Goal: Find specific page/section: Find specific page/section

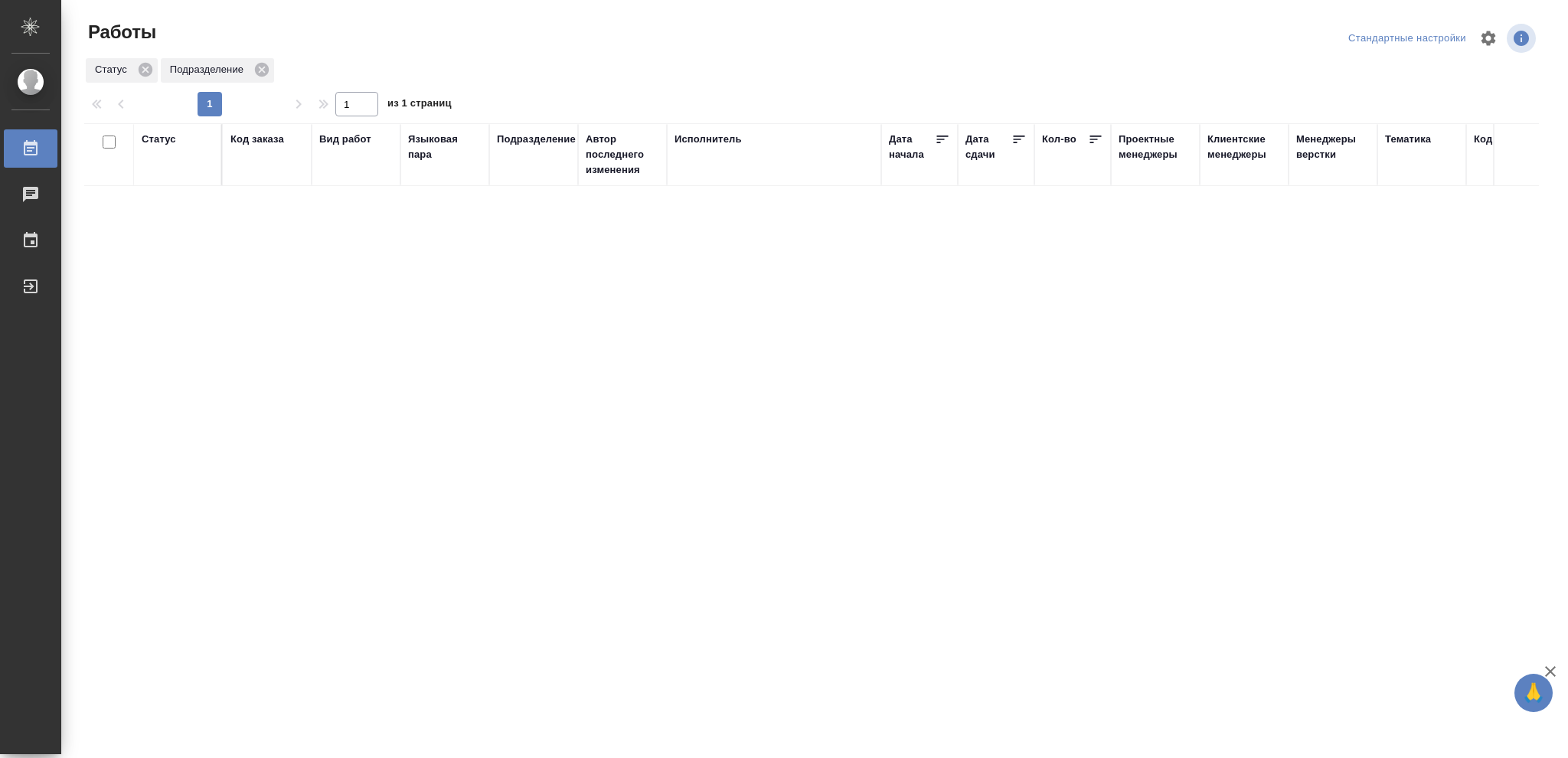
click at [162, 142] on div "Статус" at bounding box center [159, 139] width 34 height 15
click at [172, 179] on icon at bounding box center [170, 178] width 6 height 6
drag, startPoint x: 527, startPoint y: 176, endPoint x: 678, endPoint y: 216, distance: 156.2
click at [528, 176] on icon at bounding box center [526, 175] width 10 height 10
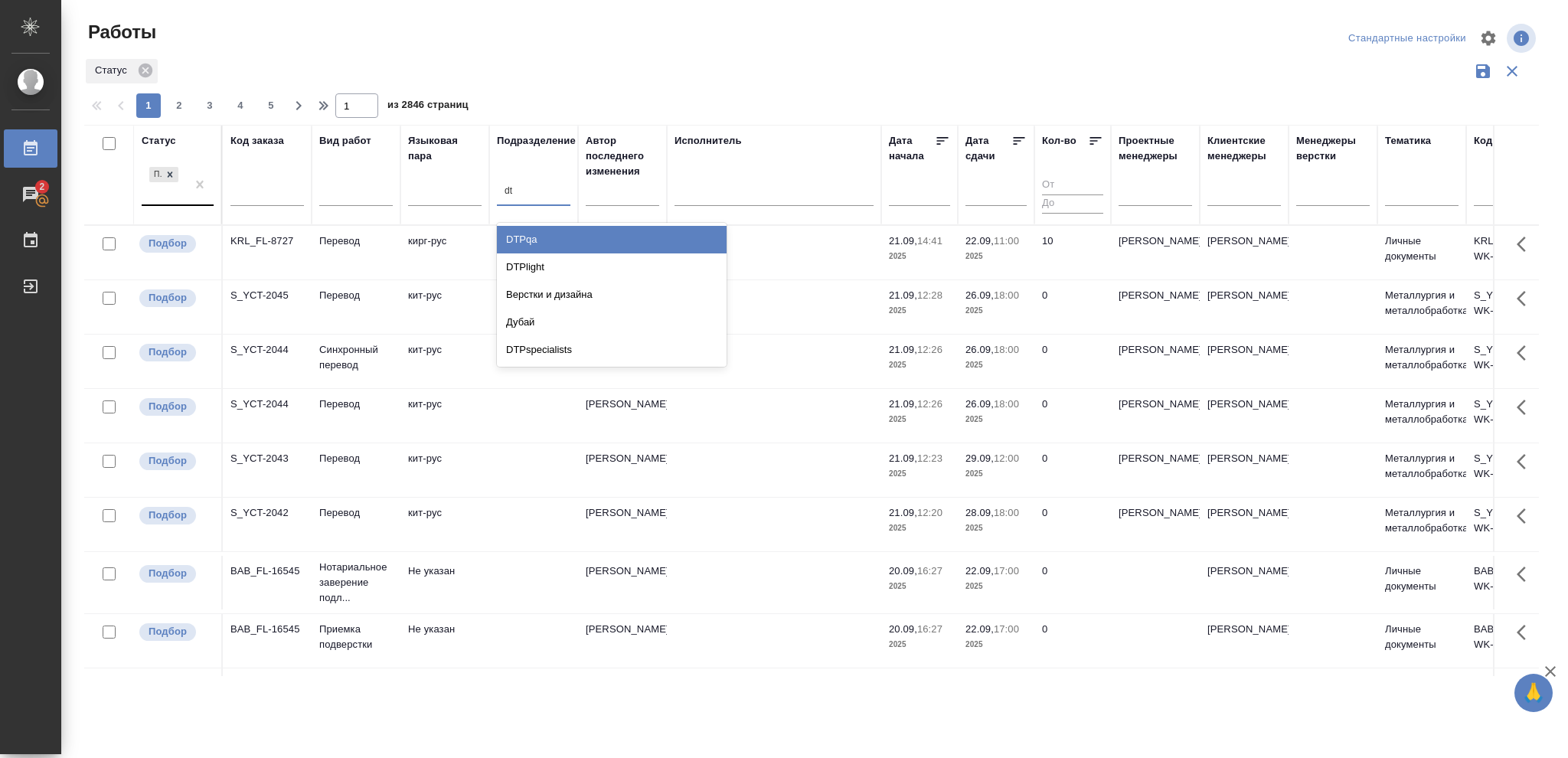
type input "d"
type input "ве"
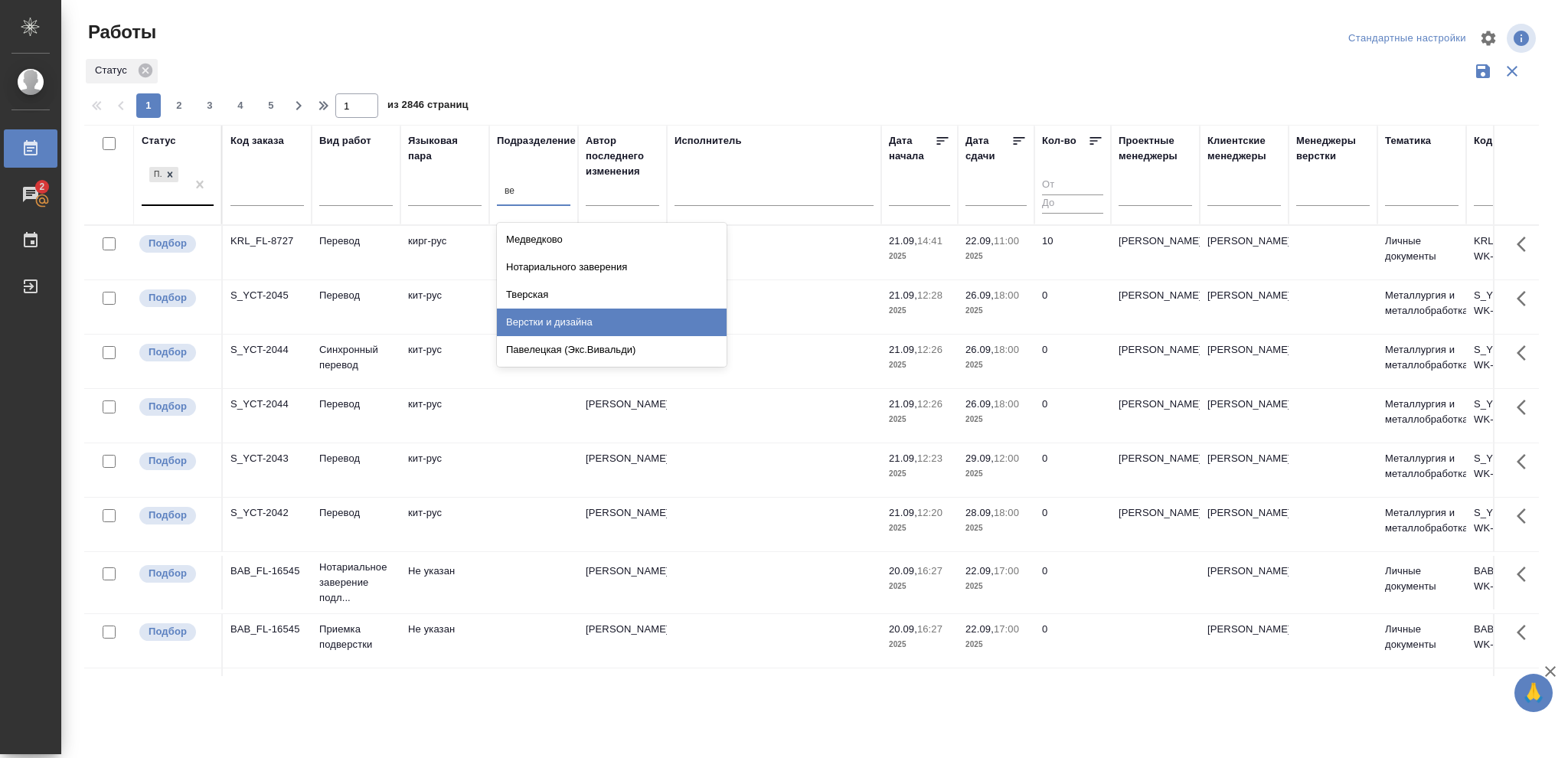
click at [530, 319] on div "Верстки и дизайна" at bounding box center [611, 322] width 229 height 28
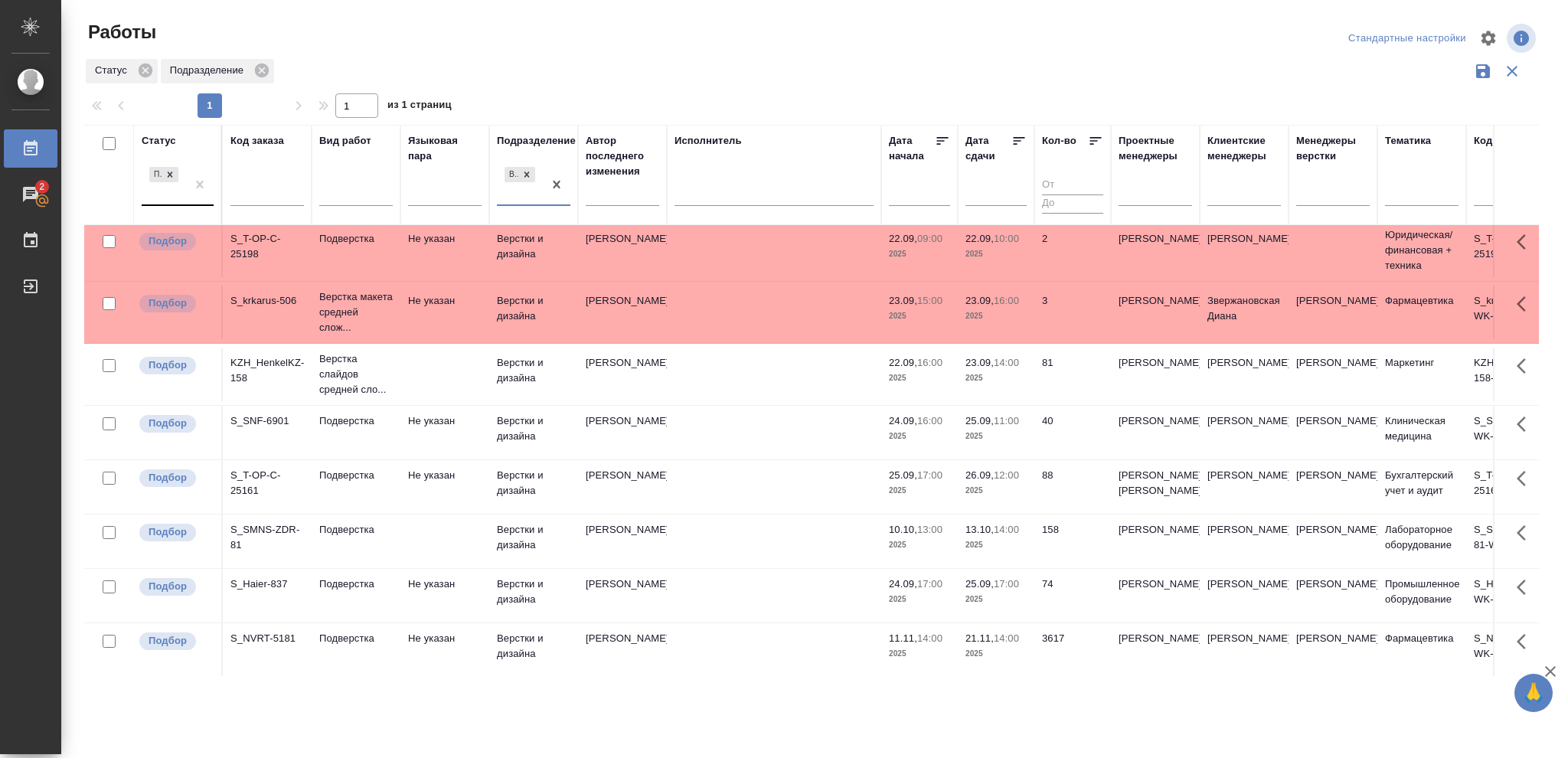
scroll to position [124, 0]
click at [169, 177] on icon at bounding box center [170, 174] width 6 height 6
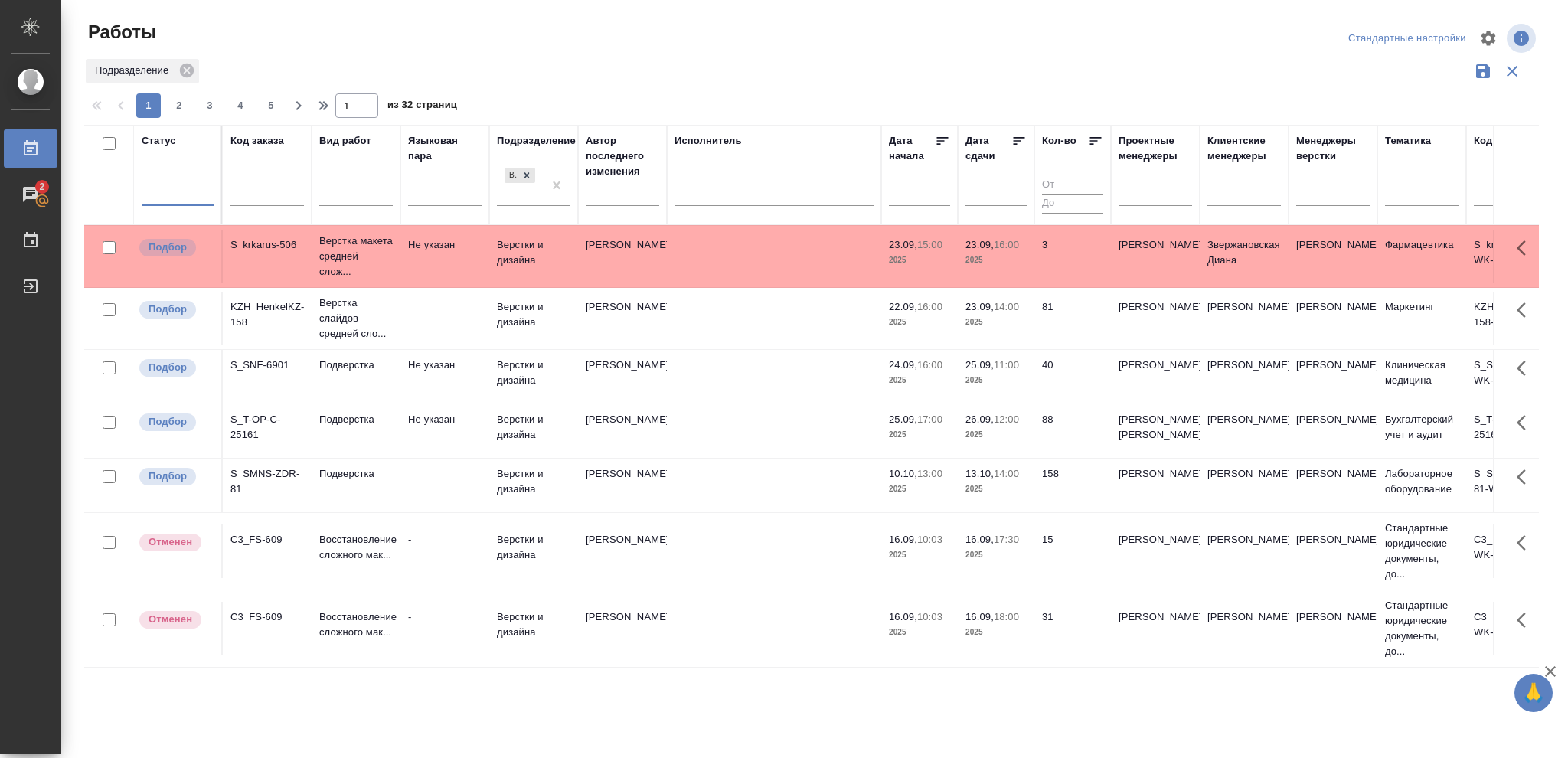
click at [154, 190] on div at bounding box center [178, 190] width 72 height 22
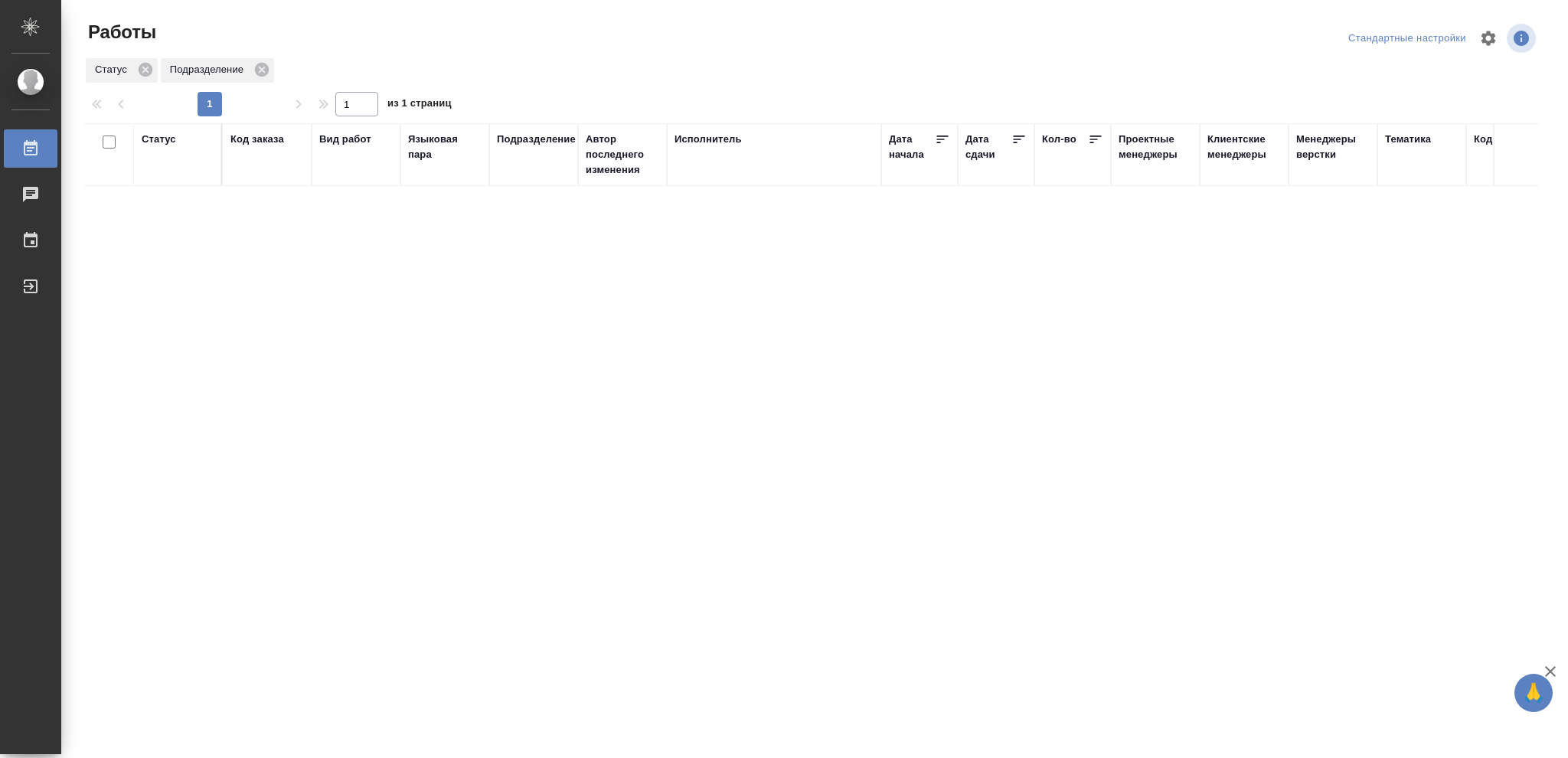
click at [149, 135] on div "Статус" at bounding box center [159, 139] width 34 height 15
click at [167, 180] on icon at bounding box center [169, 178] width 10 height 10
click at [168, 177] on icon at bounding box center [169, 174] width 10 height 10
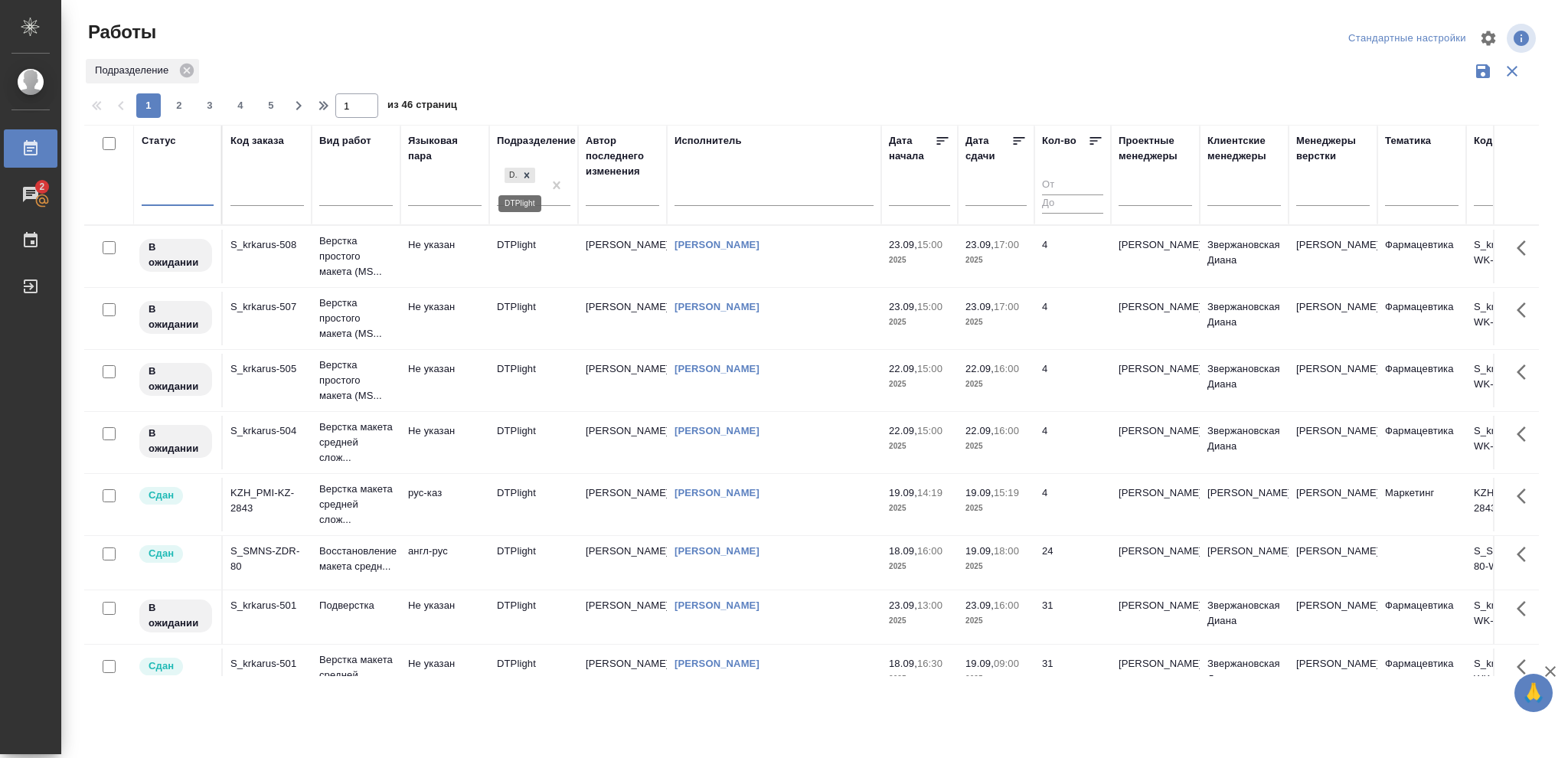
drag, startPoint x: 525, startPoint y: 173, endPoint x: 526, endPoint y: 221, distance: 48.0
click at [526, 172] on icon at bounding box center [526, 175] width 10 height 10
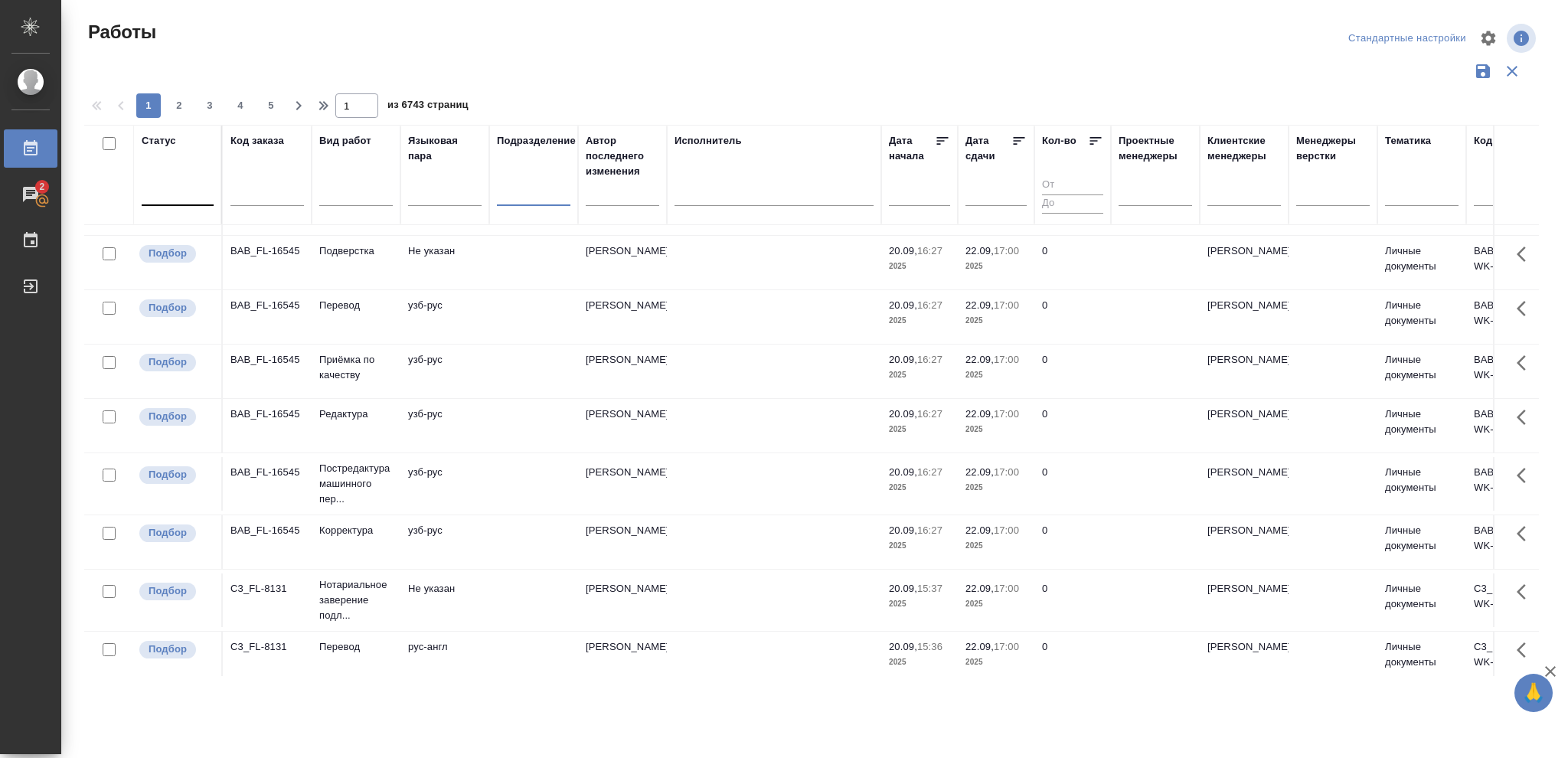
scroll to position [446, 0]
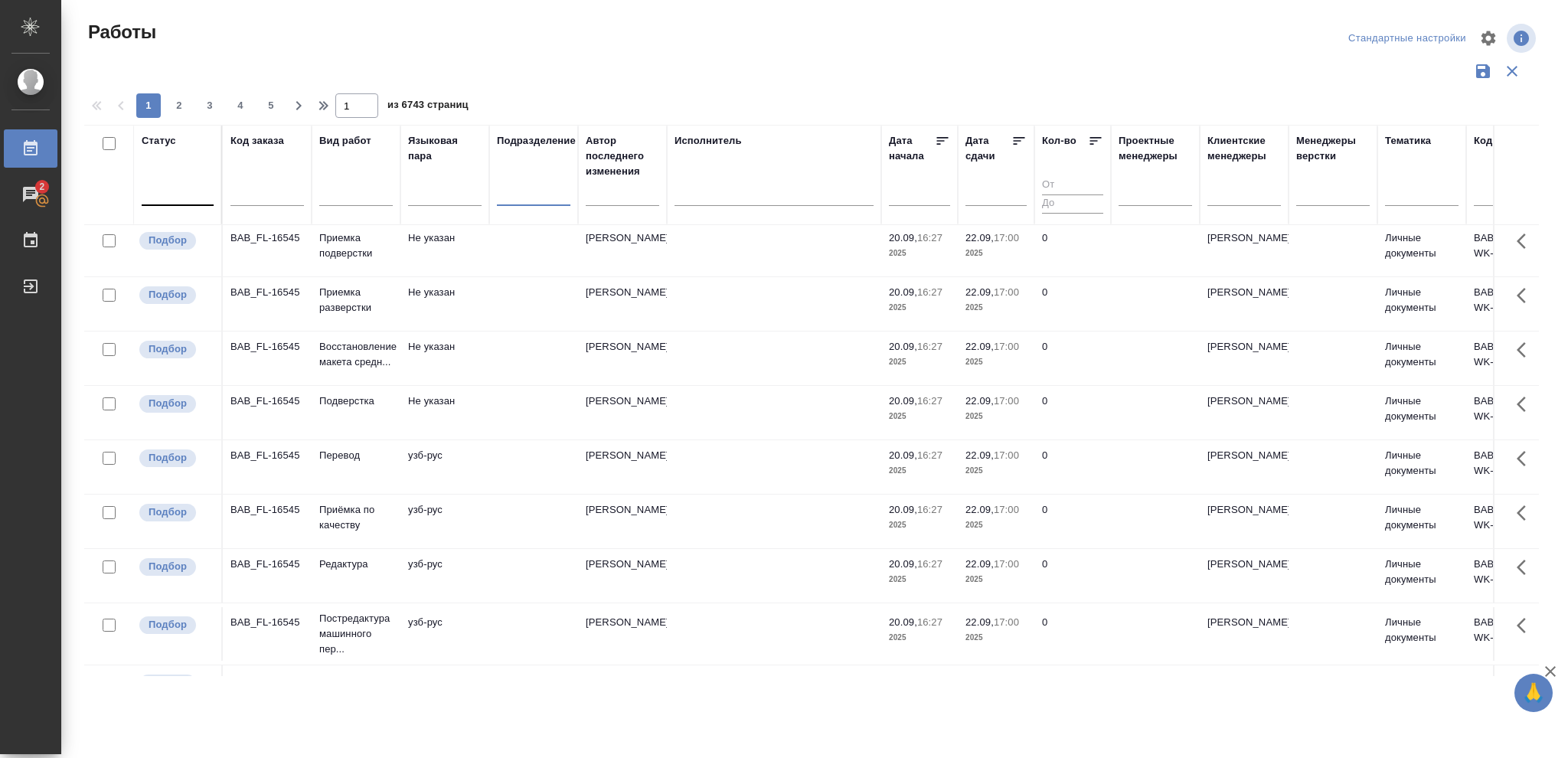
click at [177, 141] on div "Статус" at bounding box center [178, 141] width 72 height 15
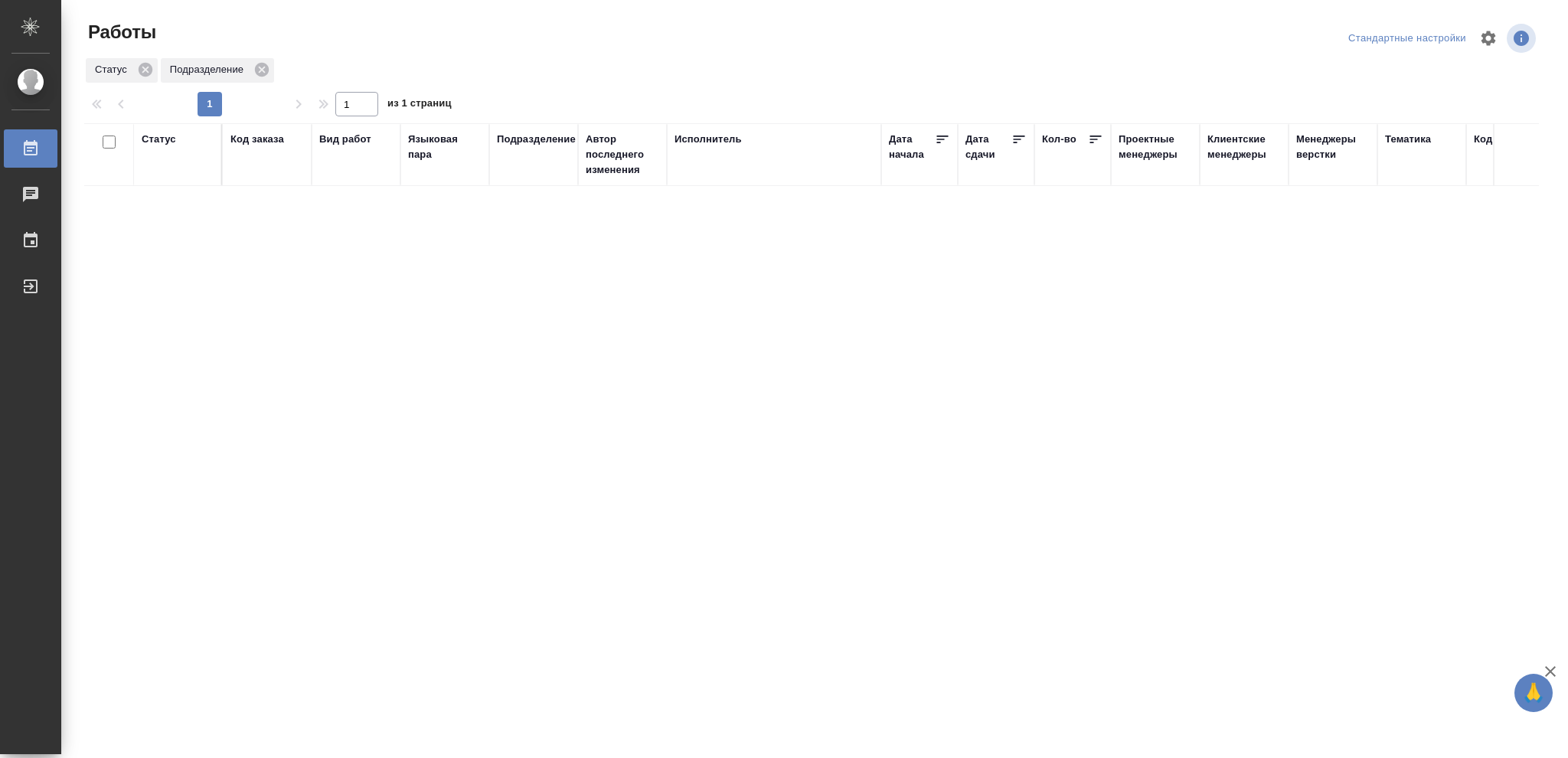
click at [157, 138] on div "Статус" at bounding box center [159, 139] width 34 height 15
click at [173, 178] on icon at bounding box center [169, 178] width 10 height 10
click at [524, 173] on icon at bounding box center [526, 174] width 10 height 10
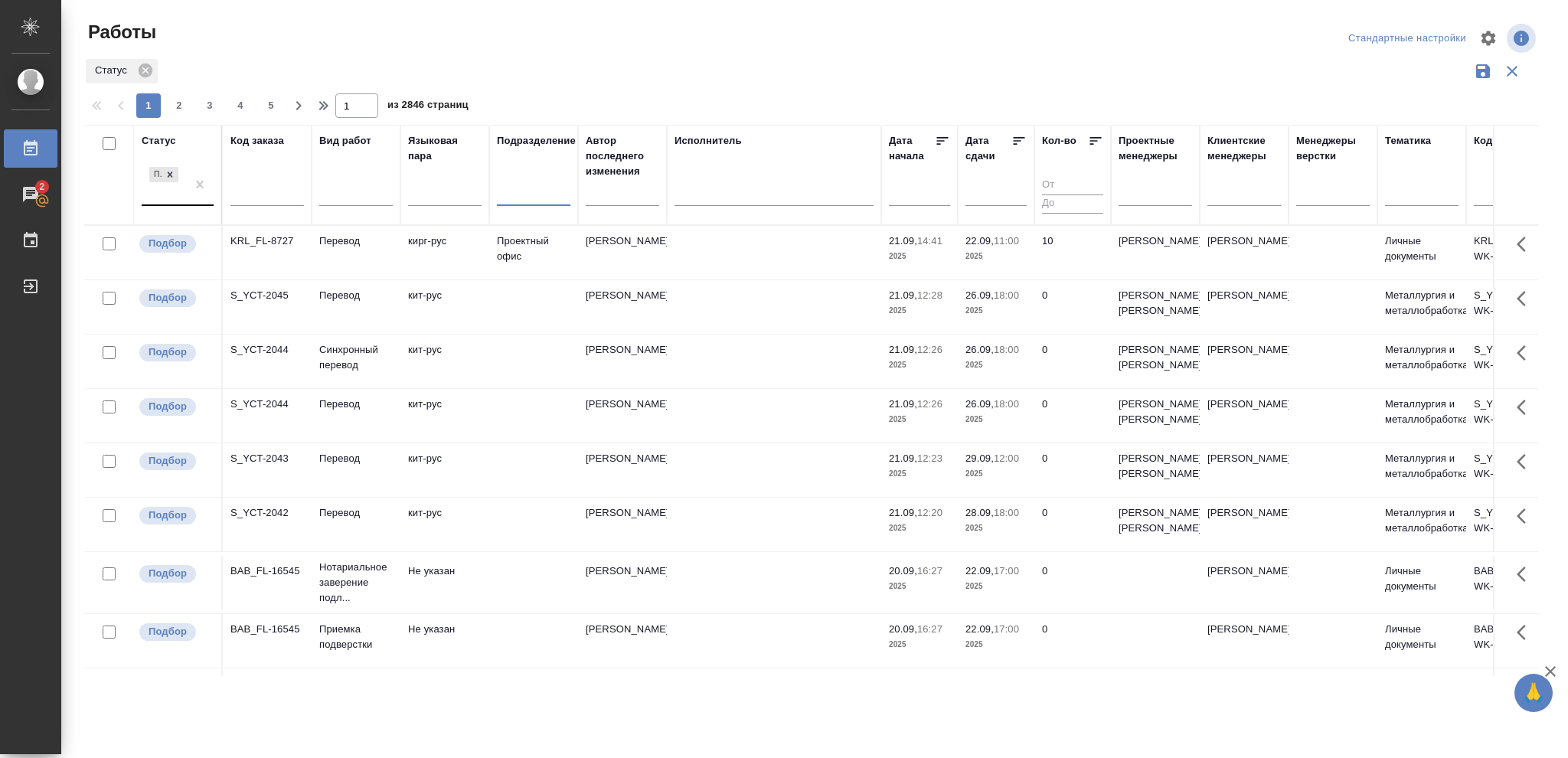
click at [519, 186] on div at bounding box center [533, 190] width 73 height 22
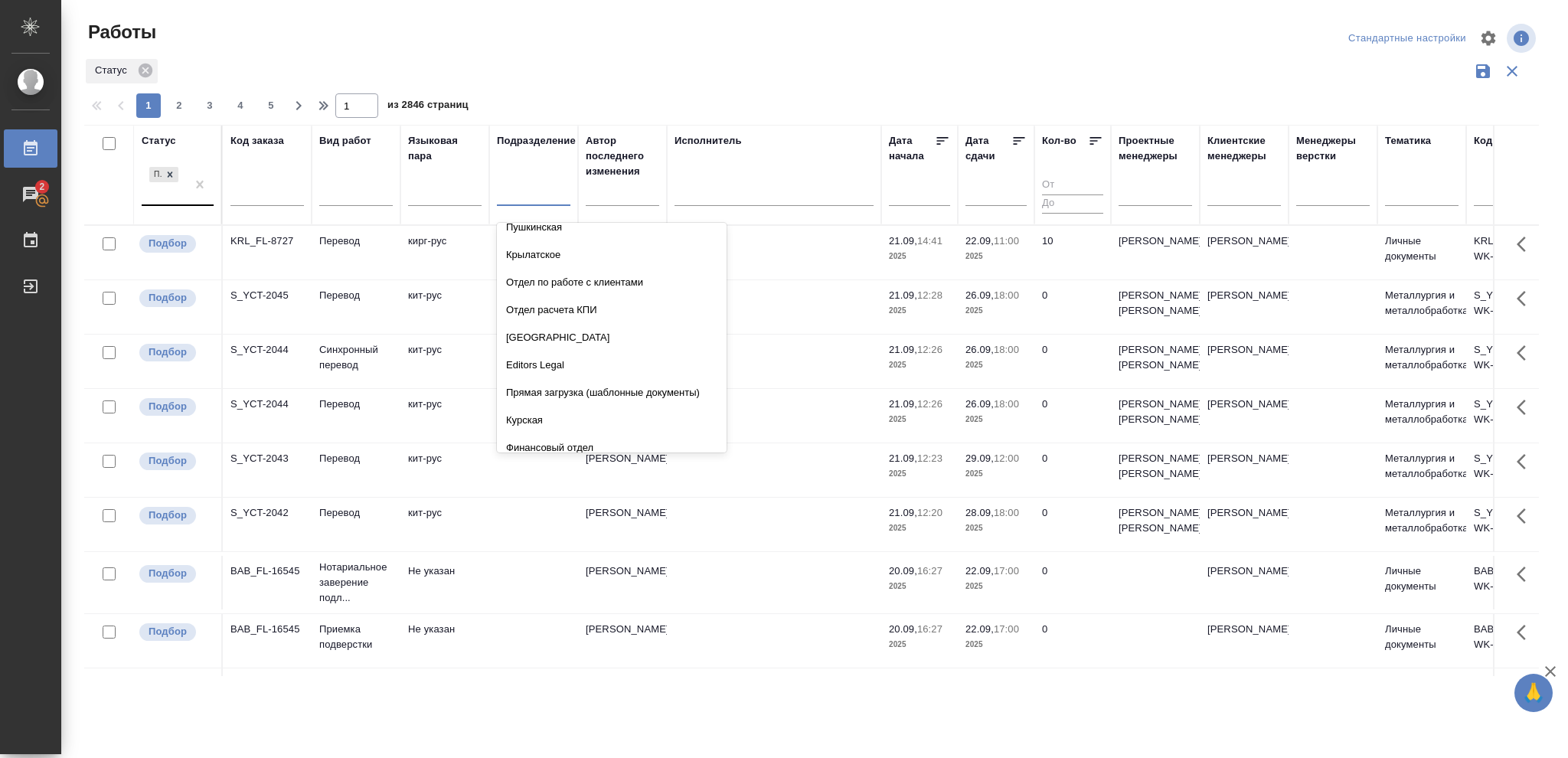
scroll to position [1940, 0]
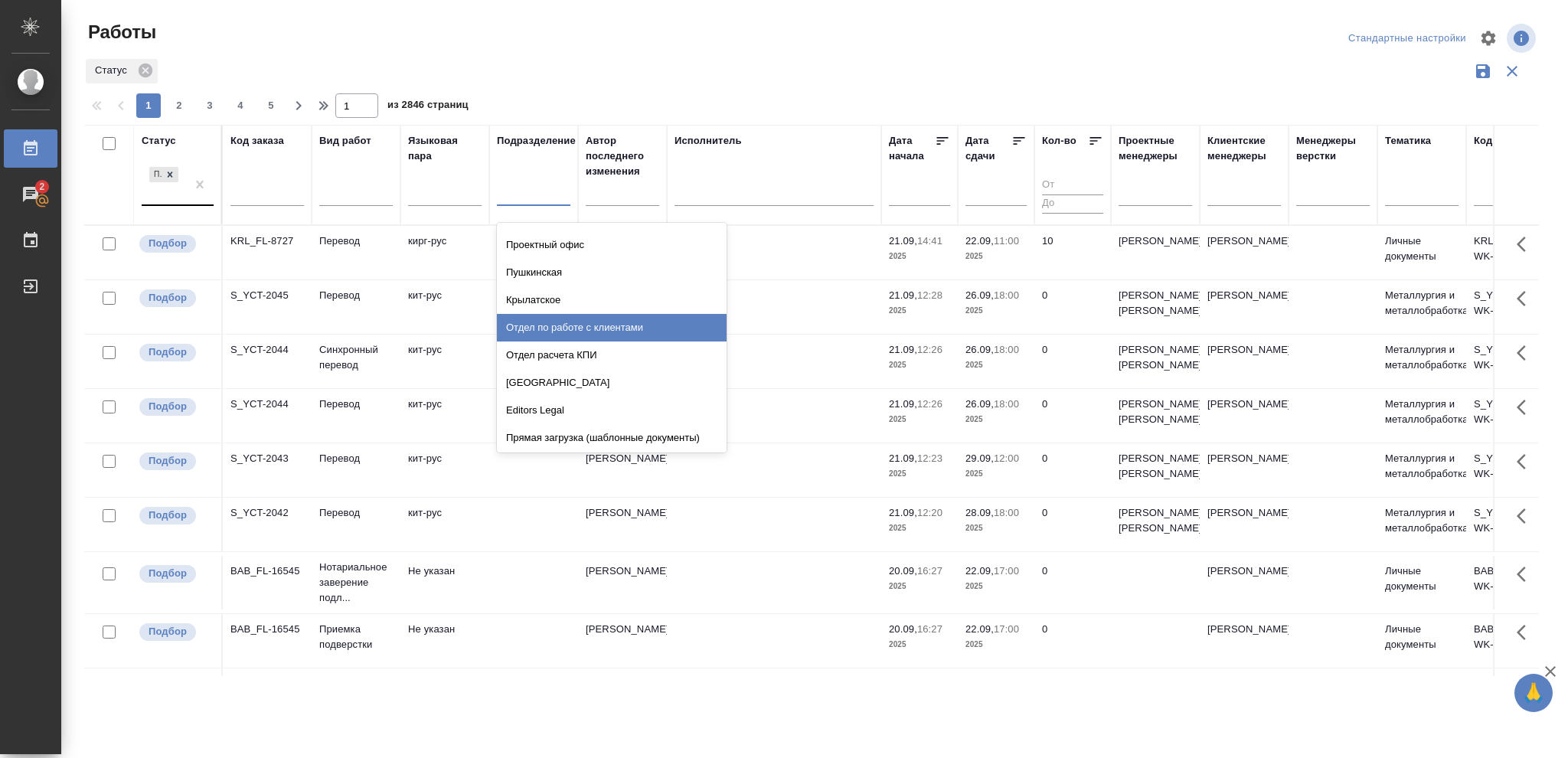
click at [581, 324] on div "Отдел по работе с клиентами" at bounding box center [611, 328] width 229 height 28
